Goal: Task Accomplishment & Management: Complete application form

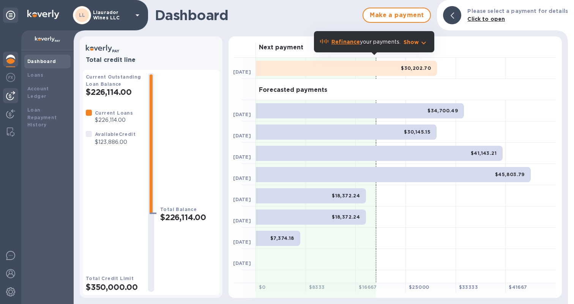
click at [15, 96] on img at bounding box center [10, 95] width 9 height 9
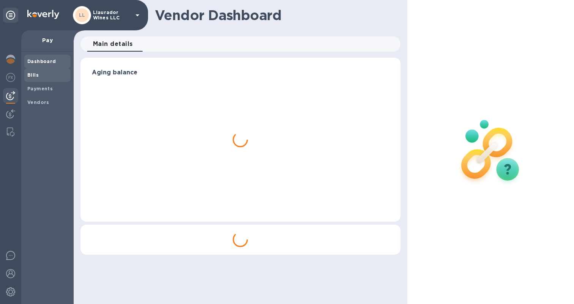
click at [33, 74] on b "Bills" at bounding box center [32, 75] width 11 height 6
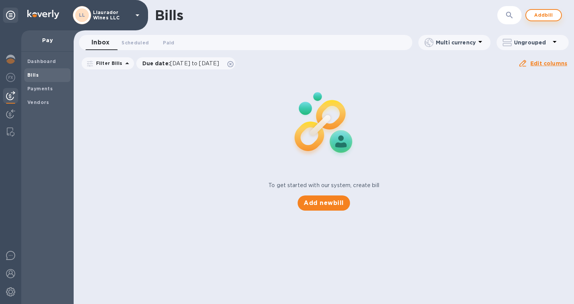
click at [540, 14] on span "Add bill" at bounding box center [543, 15] width 23 height 9
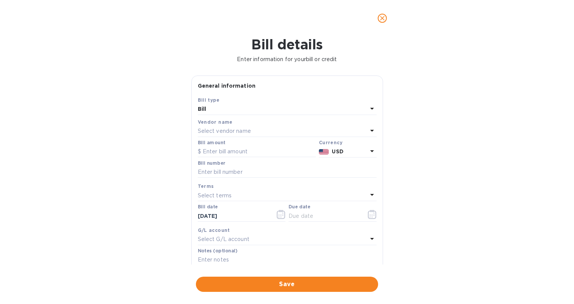
click at [234, 129] on p "Select vendor name" at bounding box center [224, 131] width 53 height 8
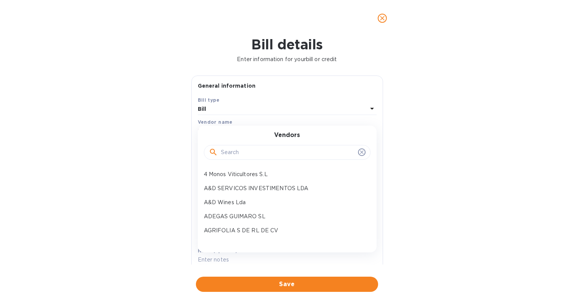
click at [234, 150] on input "text" at bounding box center [288, 152] width 134 height 11
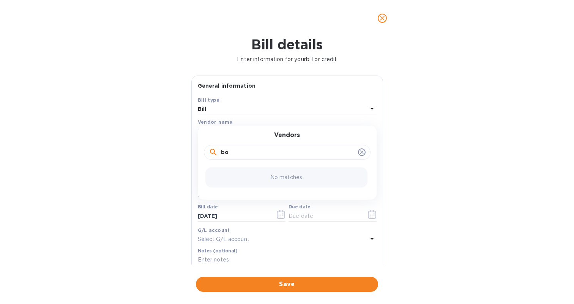
type input "b"
type input "micha"
click at [235, 175] on p "[PERSON_NAME]" at bounding box center [284, 175] width 161 height 8
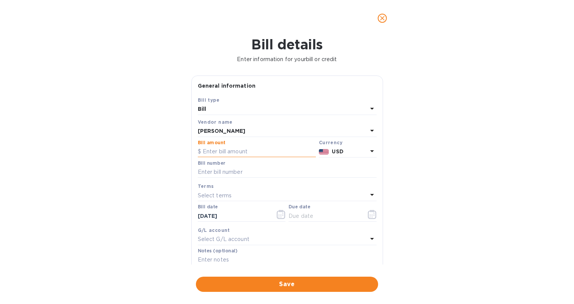
click at [213, 154] on input "text" at bounding box center [257, 151] width 118 height 11
type input "6,300"
click at [371, 150] on icon at bounding box center [372, 151] width 9 height 9
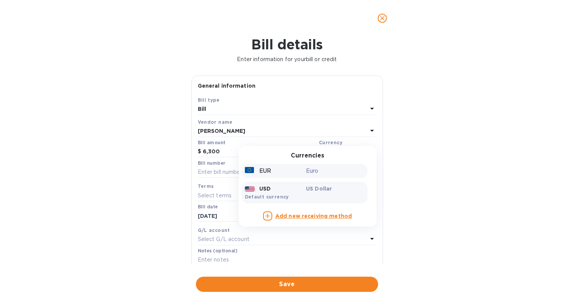
click at [321, 169] on p "Euro" at bounding box center [335, 171] width 58 height 8
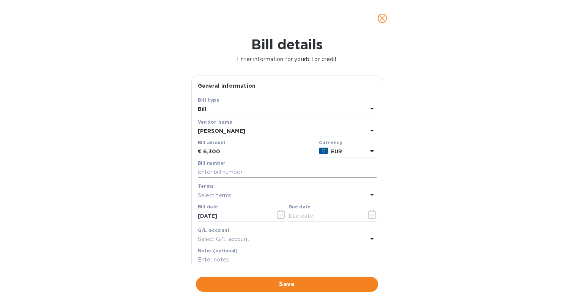
click at [243, 170] on input "text" at bounding box center [287, 172] width 179 height 11
type input "Factura 5"
click at [273, 190] on div "Select terms" at bounding box center [283, 195] width 170 height 11
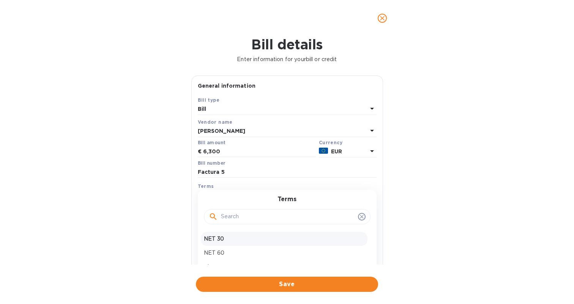
click at [263, 235] on p "NET 30" at bounding box center [284, 239] width 161 height 8
type input "[DATE]"
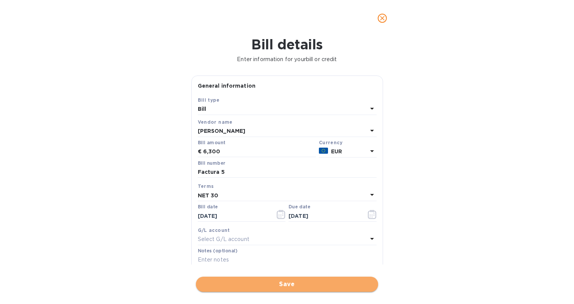
click at [268, 277] on button "Save" at bounding box center [287, 284] width 182 height 15
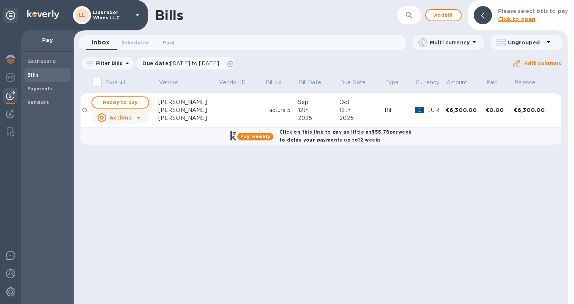
click at [128, 103] on span "Ready to pay" at bounding box center [120, 102] width 44 height 9
checkbox input "true"
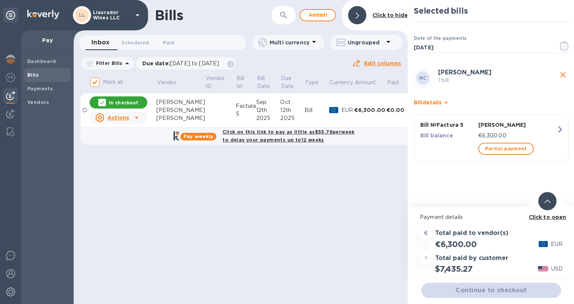
click at [554, 222] on div "Click to open" at bounding box center [548, 217] width 41 height 11
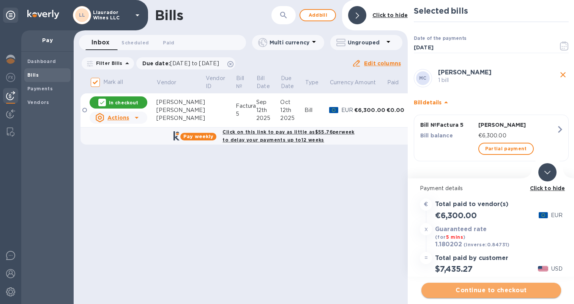
click at [486, 292] on span "Continue to checkout" at bounding box center [492, 290] width 128 height 9
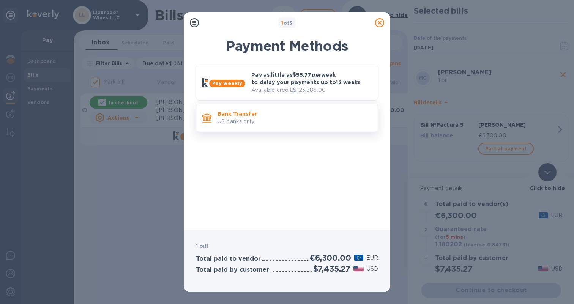
click at [287, 125] on p "US banks only." at bounding box center [295, 122] width 154 height 8
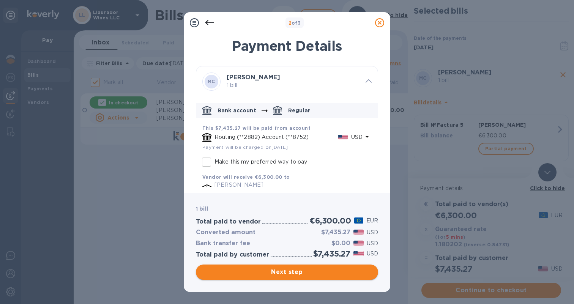
click at [269, 270] on span "Next step" at bounding box center [287, 272] width 170 height 9
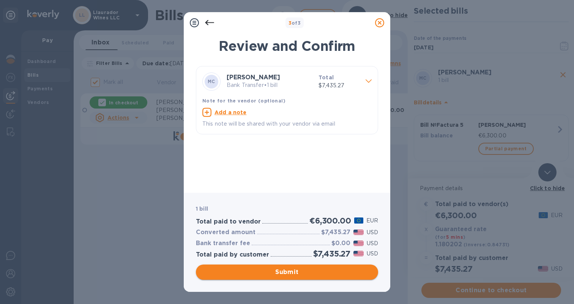
click at [269, 270] on span "Submit" at bounding box center [287, 272] width 170 height 9
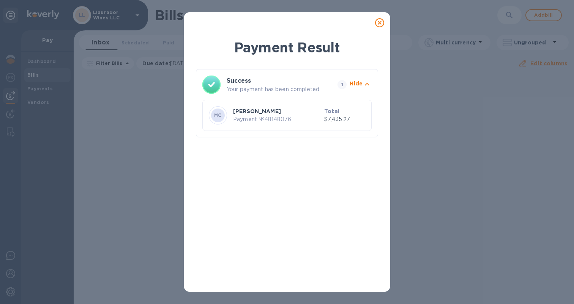
click at [379, 24] on icon at bounding box center [379, 22] width 9 height 9
